Goal: Transaction & Acquisition: Obtain resource

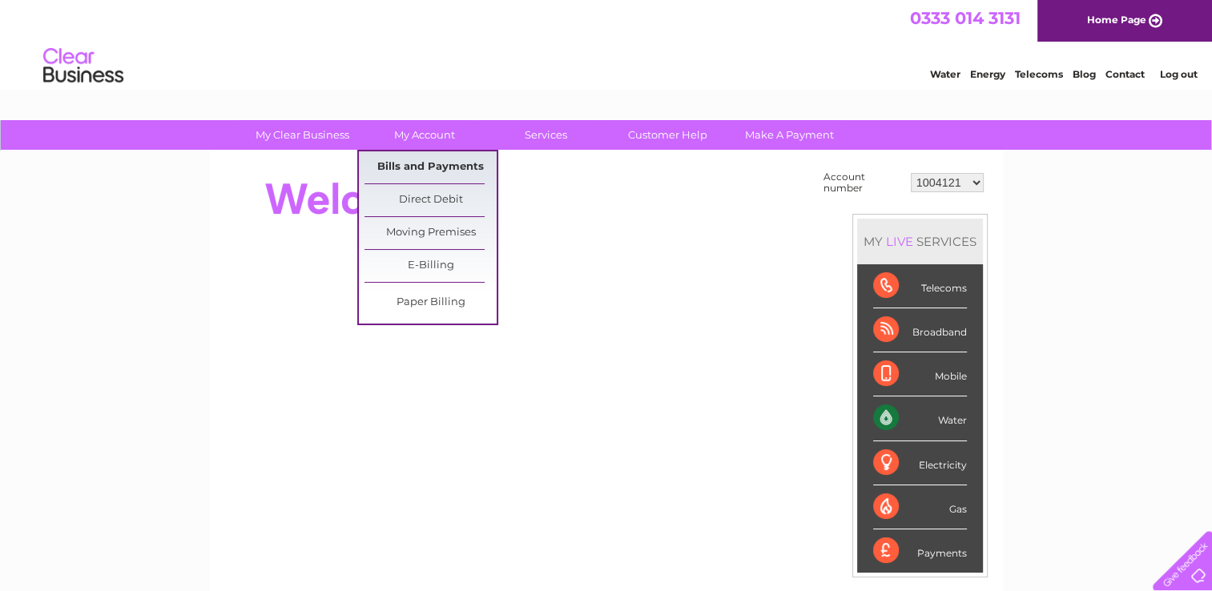
click at [442, 162] on link "Bills and Payments" at bounding box center [430, 167] width 132 height 32
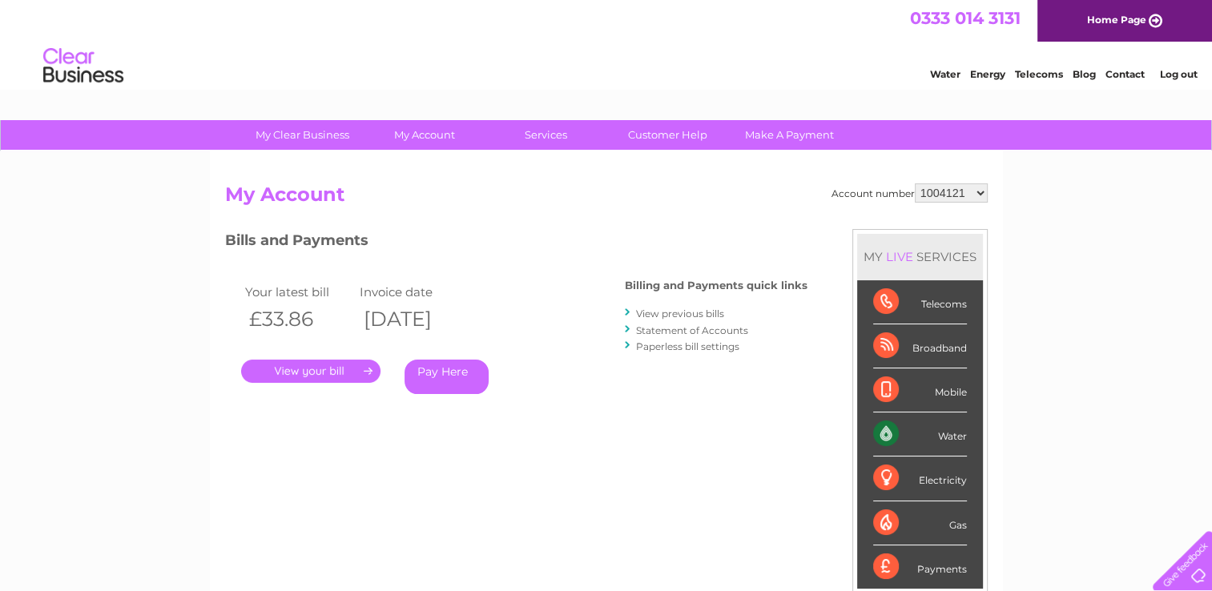
click at [313, 372] on link "." at bounding box center [310, 371] width 139 height 23
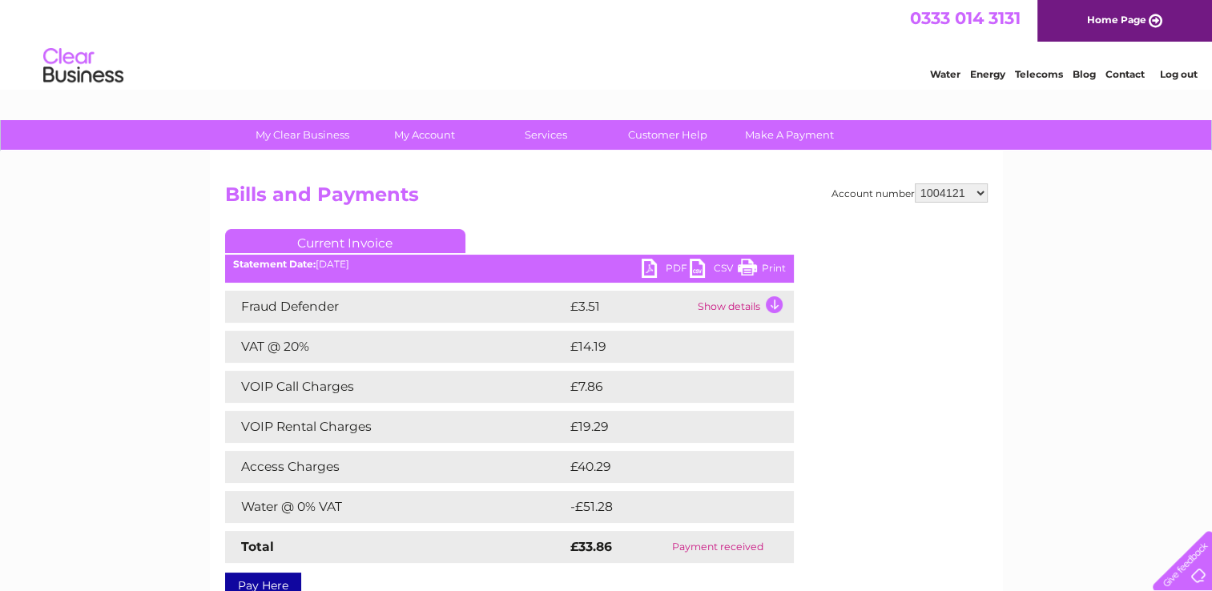
click at [648, 263] on link "PDF" at bounding box center [665, 270] width 48 height 23
click at [981, 193] on select "1004121 30272567" at bounding box center [951, 192] width 73 height 19
select select "30272567"
click at [915, 183] on select "1004121 30272567" at bounding box center [951, 192] width 73 height 19
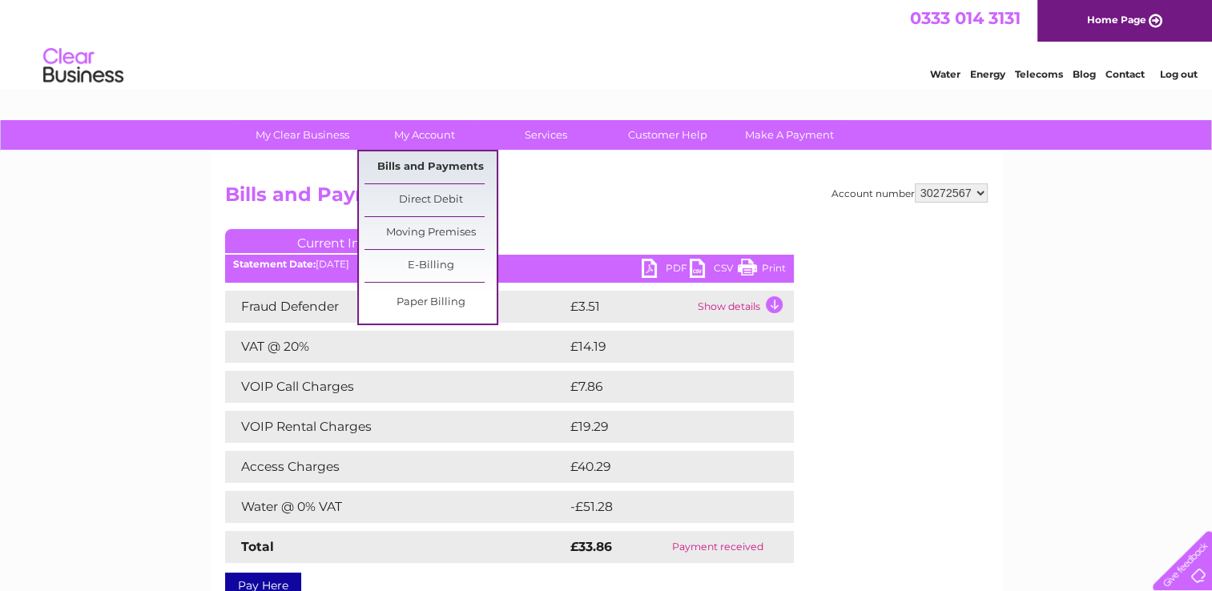
click at [424, 170] on link "Bills and Payments" at bounding box center [430, 167] width 132 height 32
click at [428, 164] on link "Bills and Payments" at bounding box center [430, 167] width 132 height 32
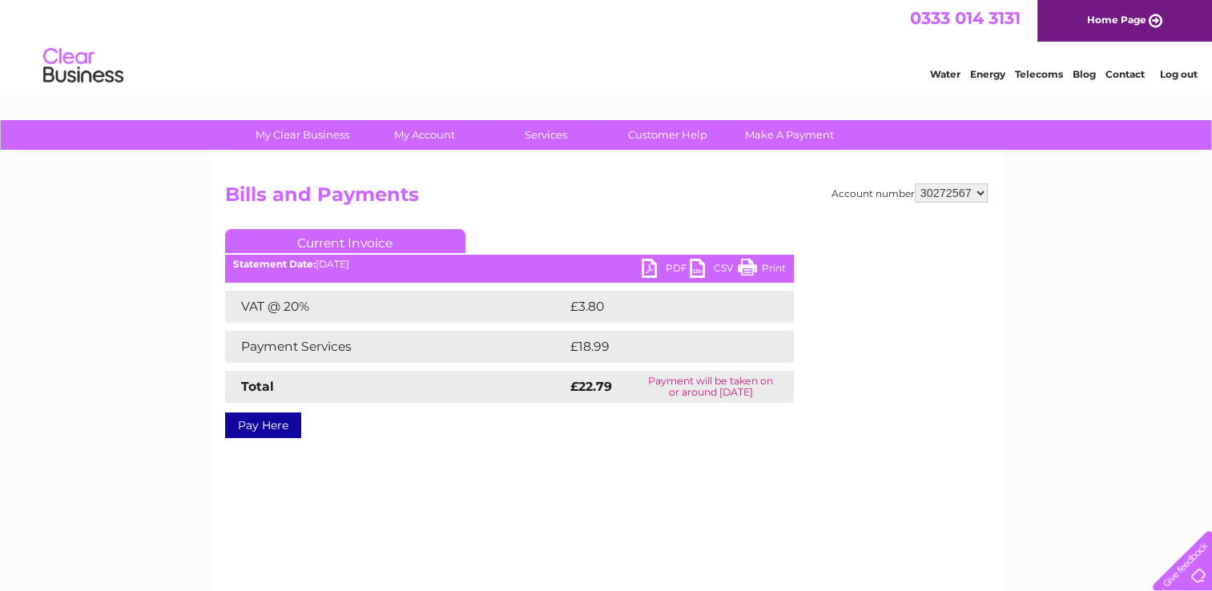
click at [654, 274] on link "PDF" at bounding box center [665, 270] width 48 height 23
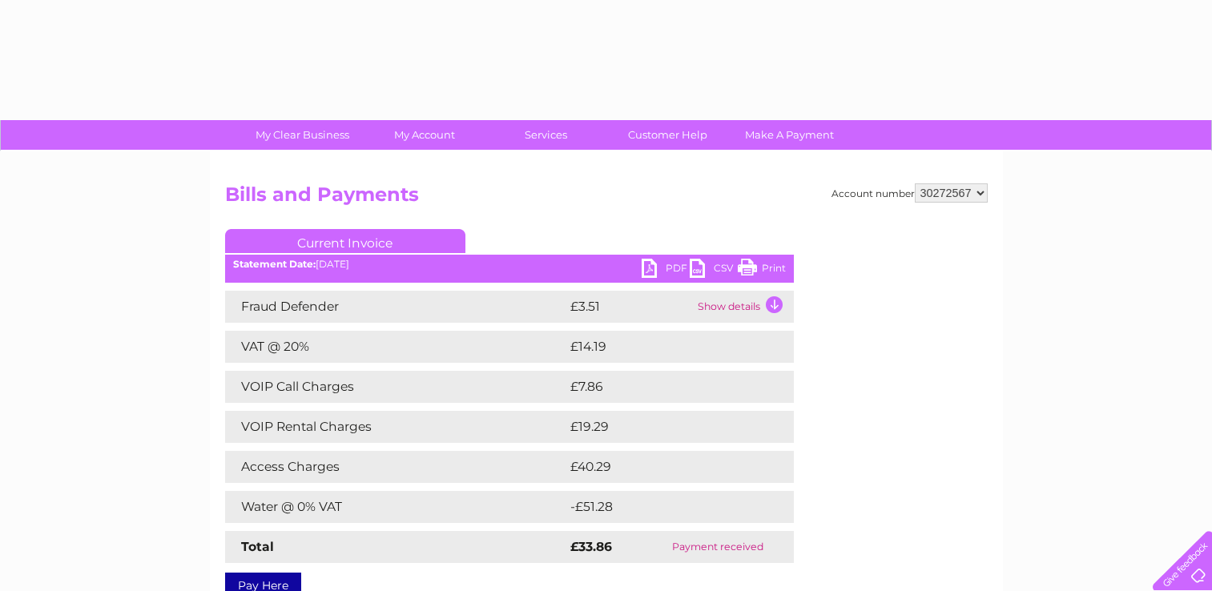
select select "30272567"
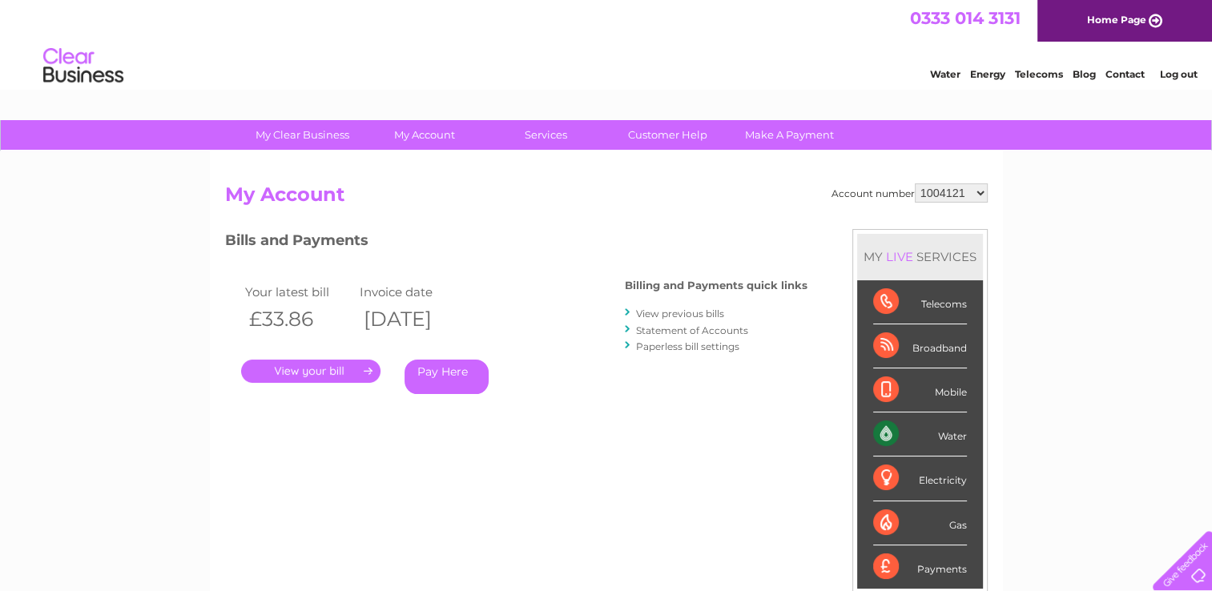
click at [666, 311] on link "View previous bills" at bounding box center [680, 314] width 88 height 12
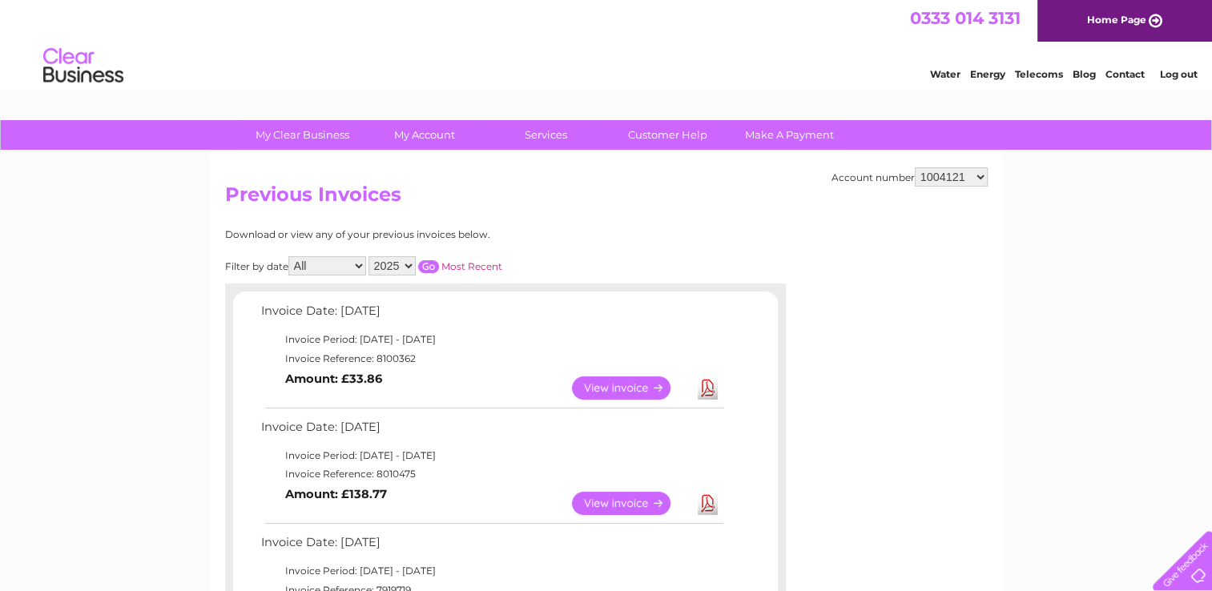
click at [980, 173] on select "1004121 30272567" at bounding box center [951, 176] width 73 height 19
select select "30272567"
click at [915, 167] on select "1004121 30272567" at bounding box center [951, 176] width 73 height 19
click at [614, 388] on link "View" at bounding box center [631, 387] width 118 height 23
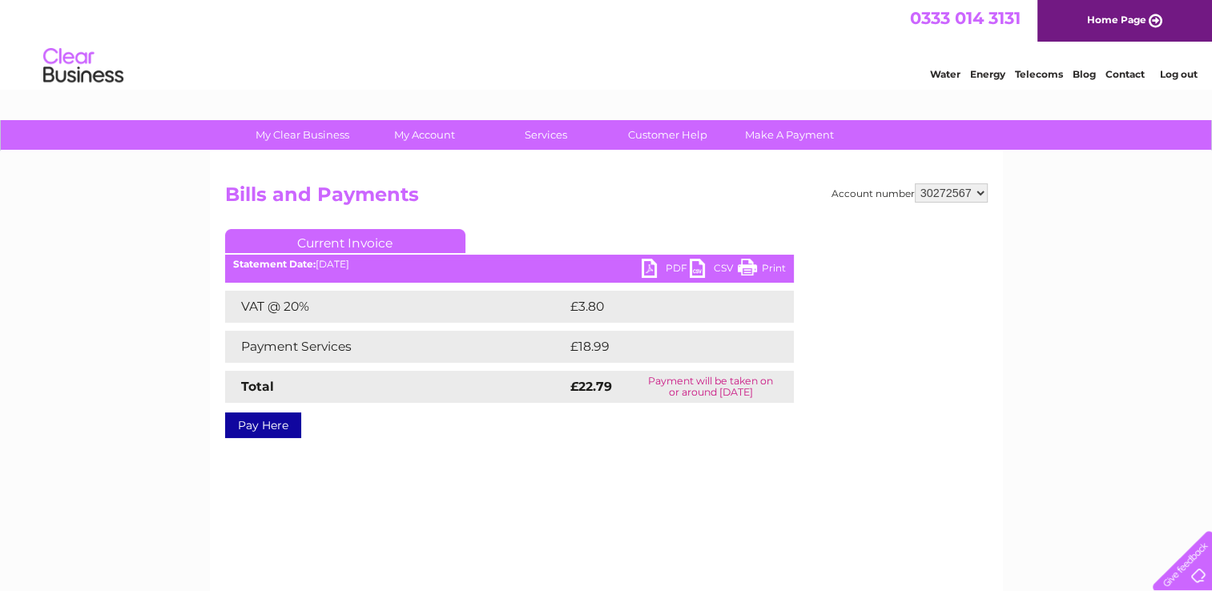
click at [642, 269] on link "PDF" at bounding box center [665, 270] width 48 height 23
click at [1181, 75] on link "Log out" at bounding box center [1178, 74] width 38 height 12
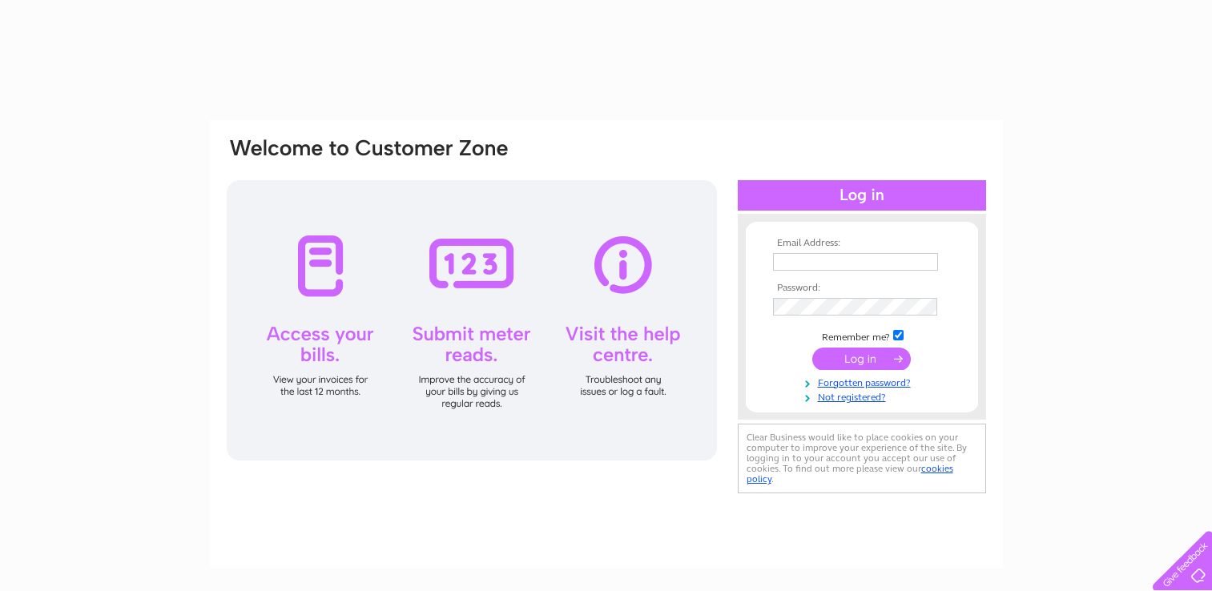
type input "[EMAIL_ADDRESS][DOMAIN_NAME]"
